Goal: Find specific page/section

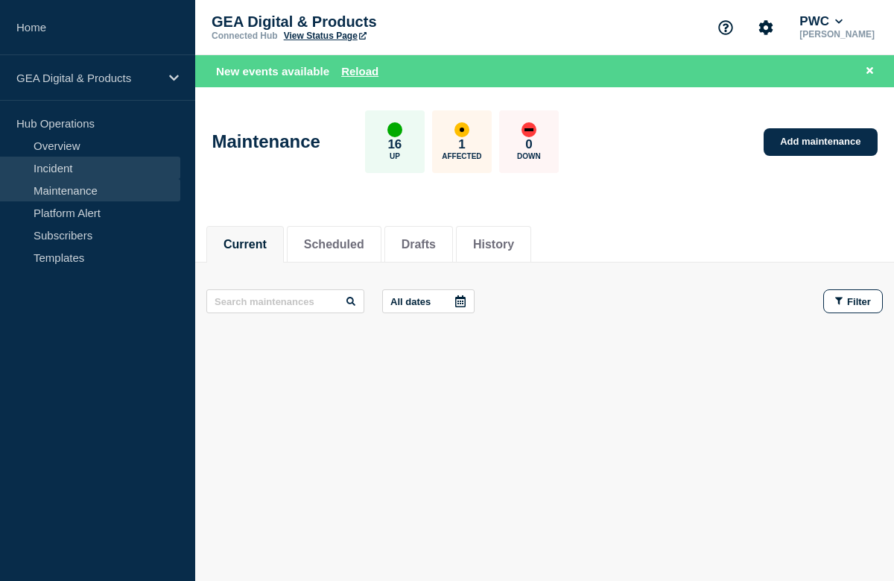
click at [75, 174] on link "Incident" at bounding box center [90, 168] width 180 height 22
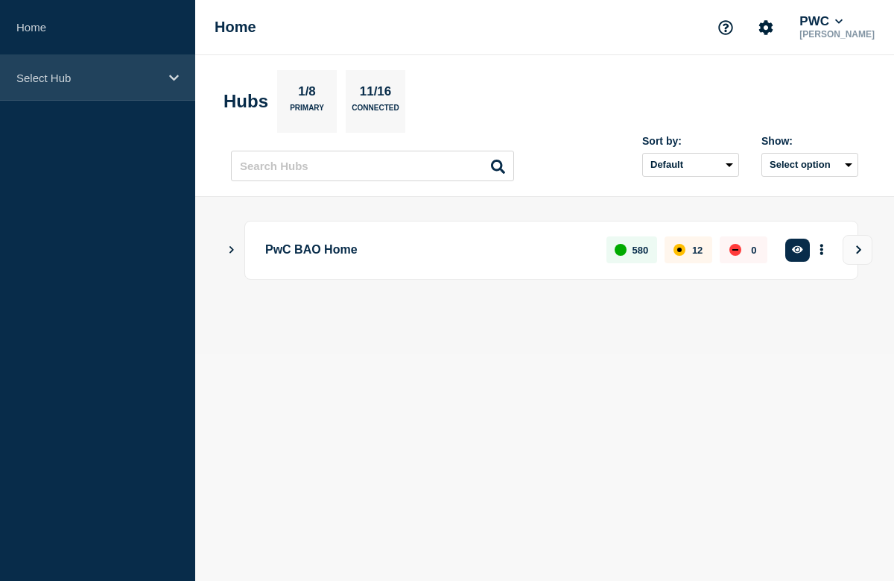
click at [163, 79] on div "Select Hub" at bounding box center [97, 77] width 195 height 45
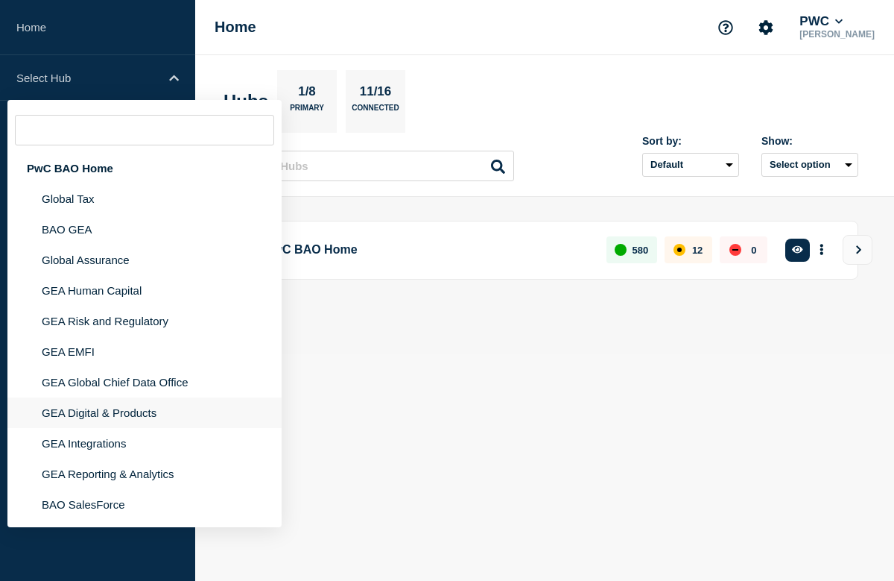
click at [83, 428] on li "GEA Digital & Products" at bounding box center [144, 412] width 274 height 31
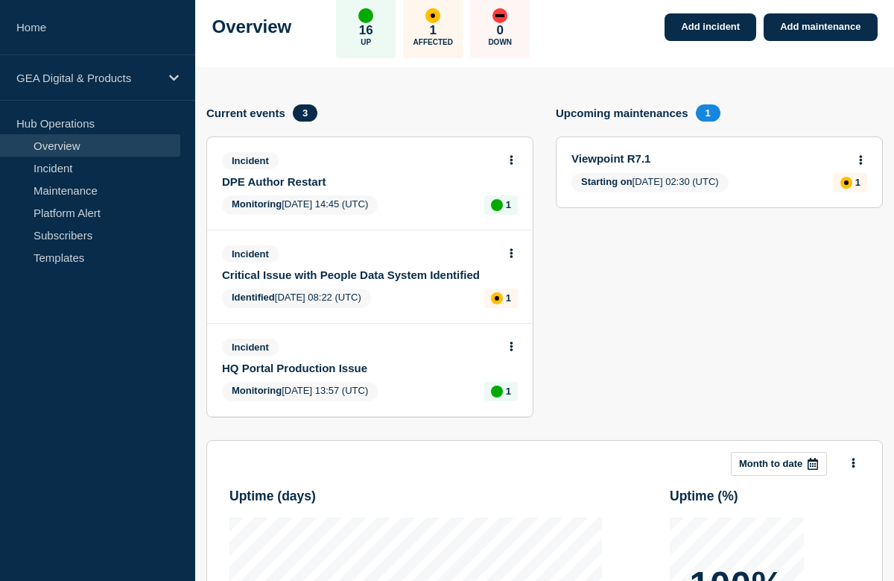
scroll to position [80, 0]
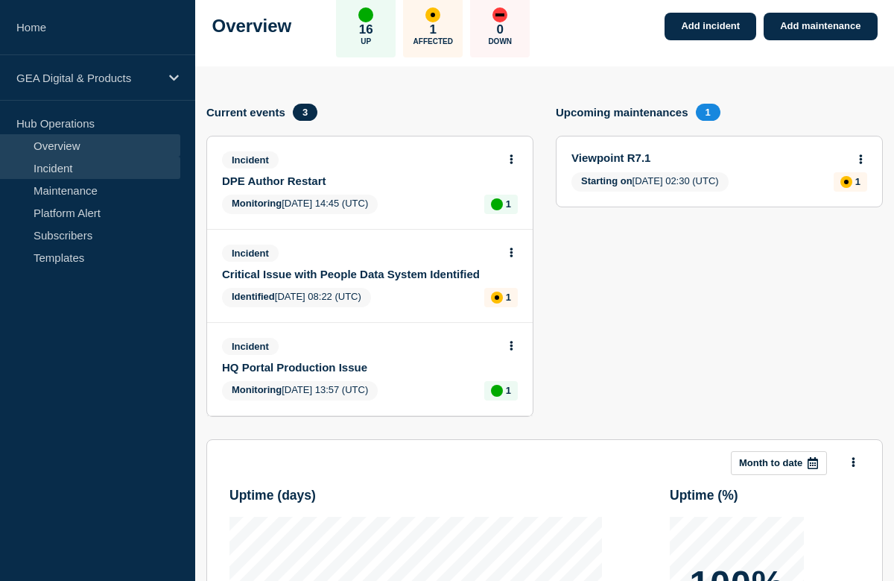
click at [71, 166] on link "Incident" at bounding box center [90, 168] width 180 height 22
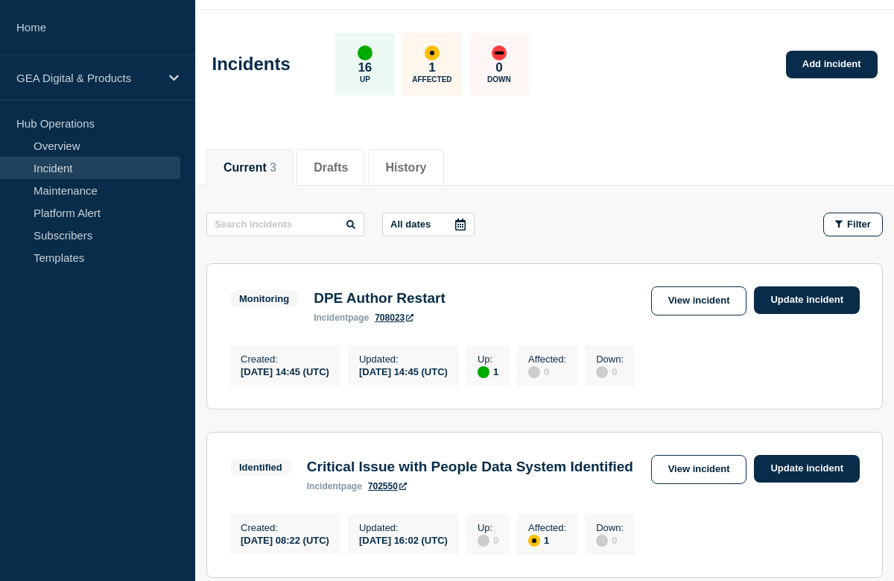
scroll to position [44, 0]
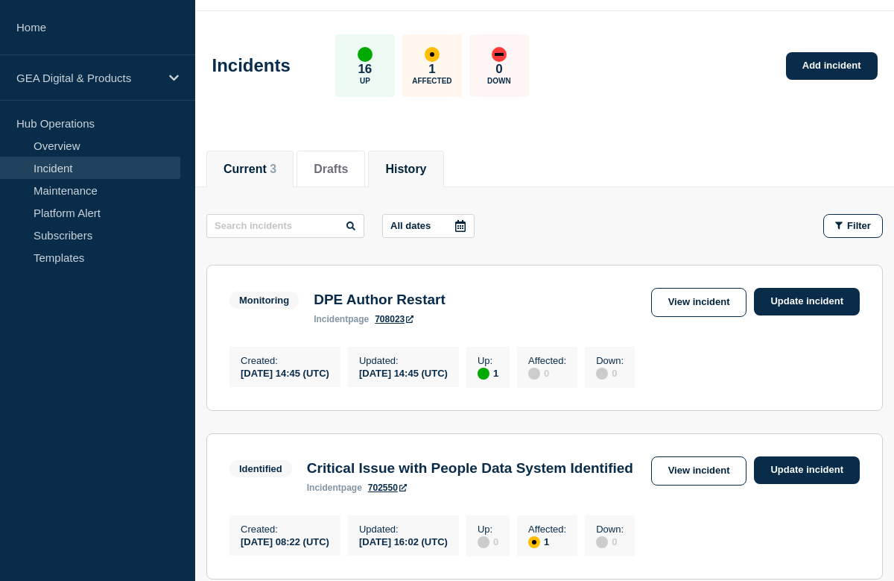
click at [401, 164] on button "History" at bounding box center [405, 168] width 41 height 13
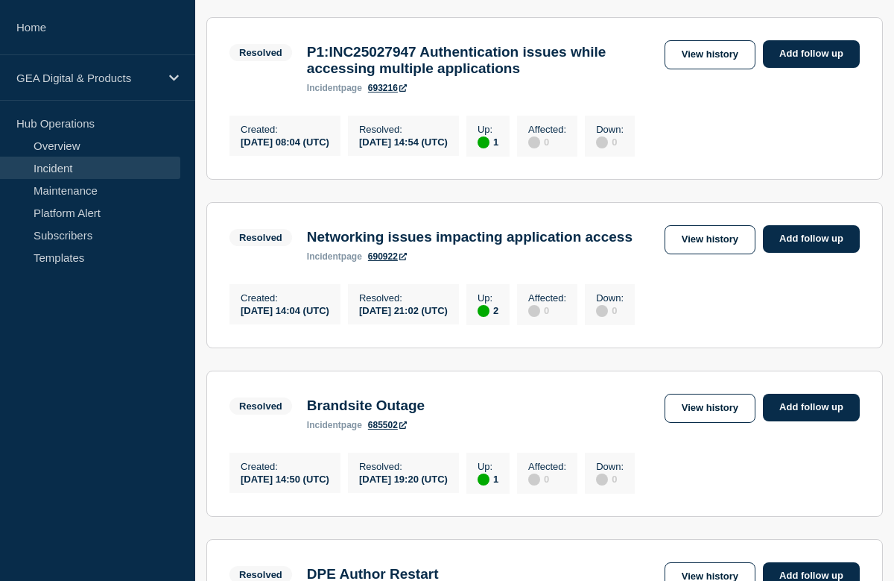
scroll to position [437, 0]
